Goal: Information Seeking & Learning: Learn about a topic

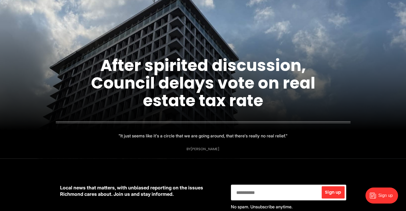
scroll to position [82, 0]
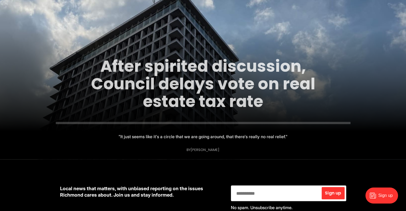
click at [173, 78] on link "After spirited discussion, Council delays vote on real estate tax rate" at bounding box center [203, 84] width 224 height 58
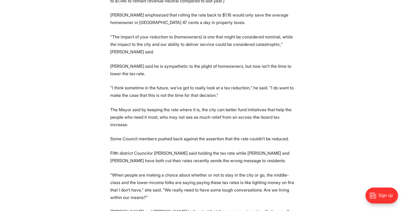
scroll to position [327, 0]
click at [66, 80] on section "Richmond's City Council heard a presentation from the city's top executives war…" at bounding box center [203, 211] width 406 height 651
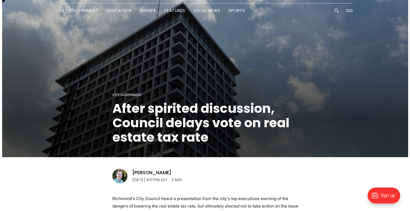
scroll to position [0, 0]
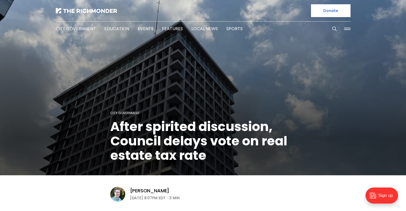
click at [349, 29] on button at bounding box center [347, 29] width 8 height 8
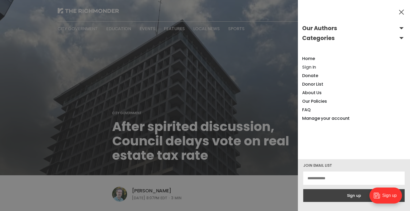
click at [311, 66] on link "Sign In" at bounding box center [309, 67] width 14 height 6
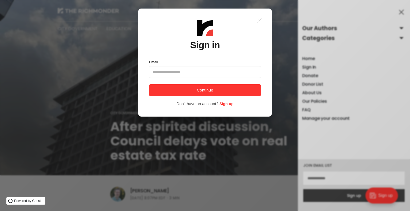
click at [262, 22] on icon ".a{fill:none;stroke:currentColor;stroke-linecap:round;stroke-linejoin:round;str…" at bounding box center [260, 21] width 12 height 12
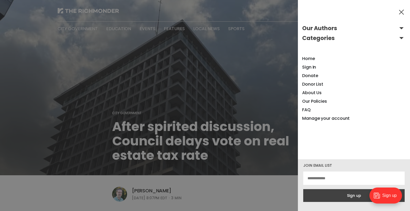
click at [404, 12] on button at bounding box center [402, 12] width 8 height 8
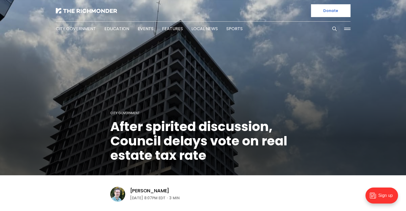
click at [324, 195] on header "City Government After spirited discussion, Council delays vote on real estate t…" at bounding box center [203, 101] width 406 height 202
